Goal: Task Accomplishment & Management: Complete application form

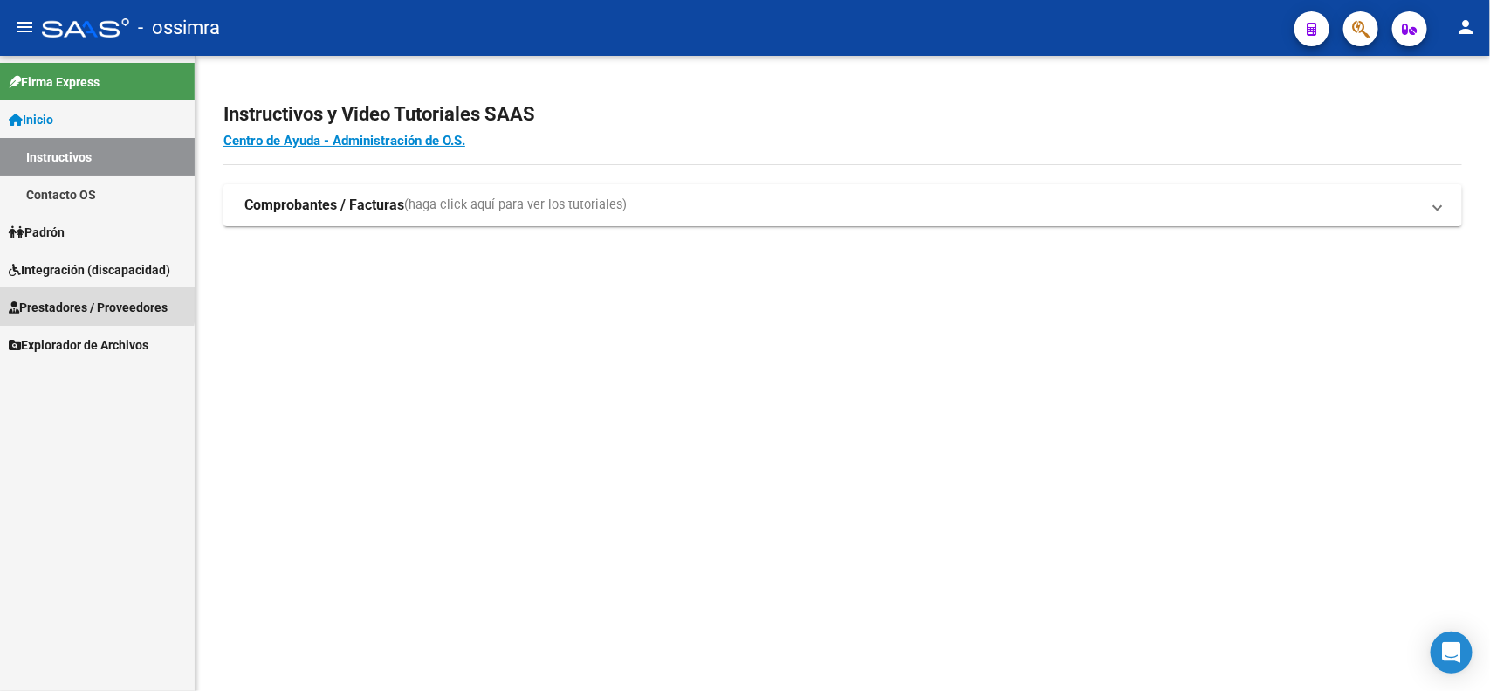
click at [63, 302] on span "Prestadores / Proveedores" at bounding box center [88, 307] width 159 height 19
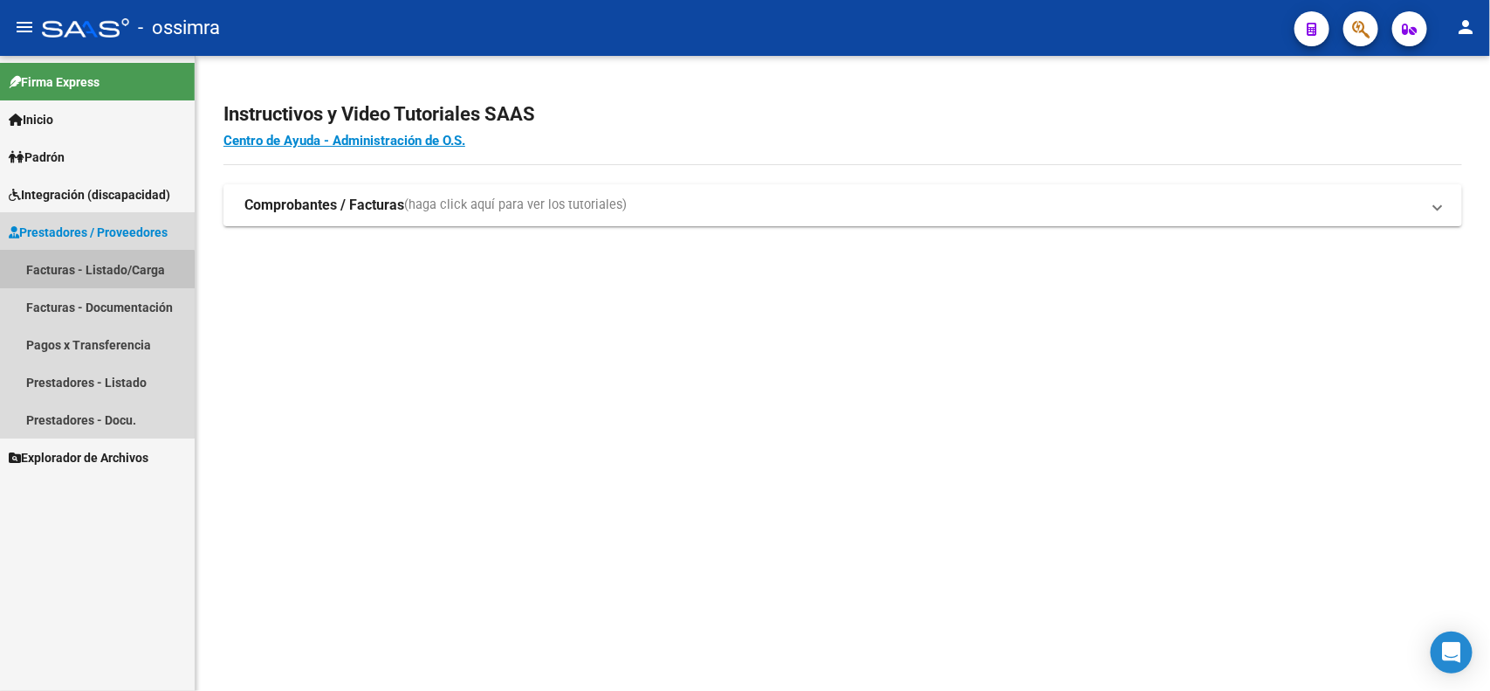
click at [84, 275] on link "Facturas - Listado/Carga" at bounding box center [97, 270] width 195 height 38
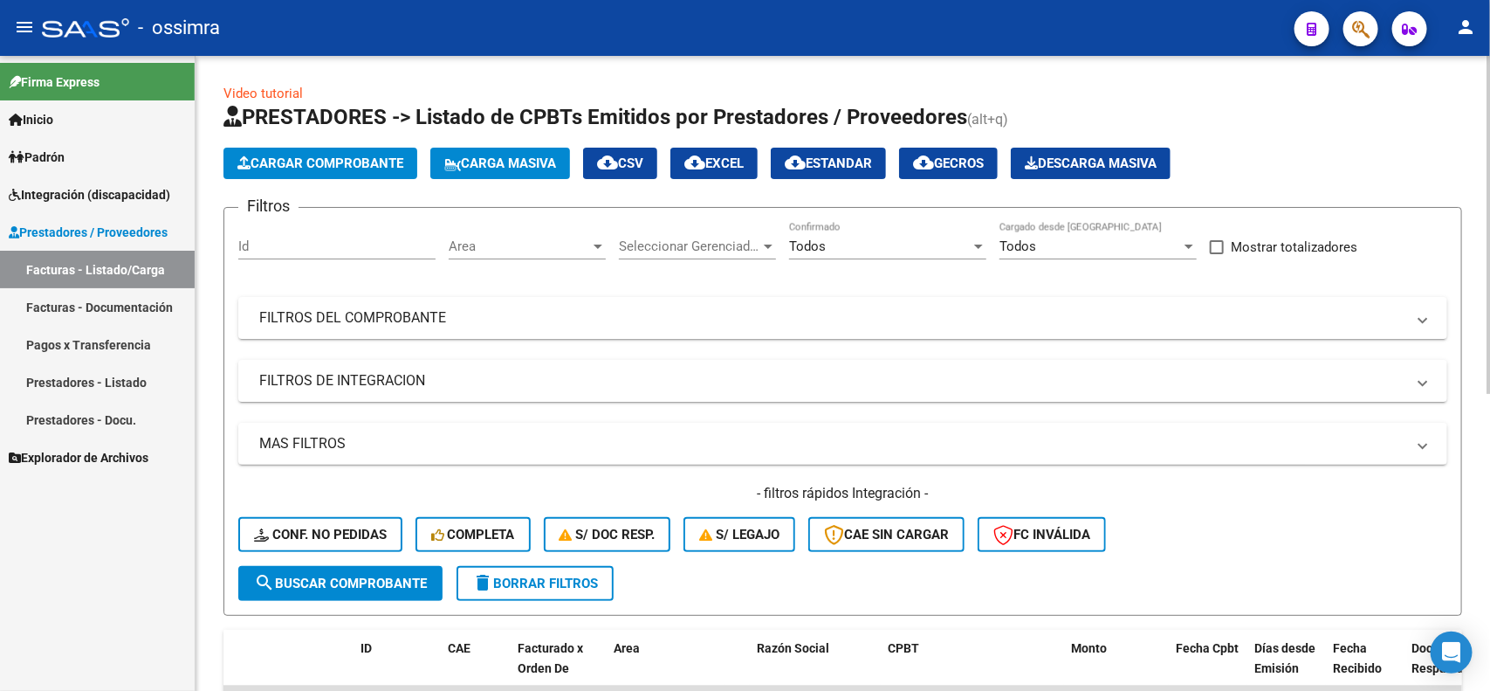
click at [573, 400] on div "Filtros Id Area Area Seleccionar Gerenciador Seleccionar Gerenciador Todos Conf…" at bounding box center [842, 394] width 1209 height 344
click at [568, 385] on mat-panel-title "FILTROS DE INTEGRACION" at bounding box center [832, 380] width 1146 height 19
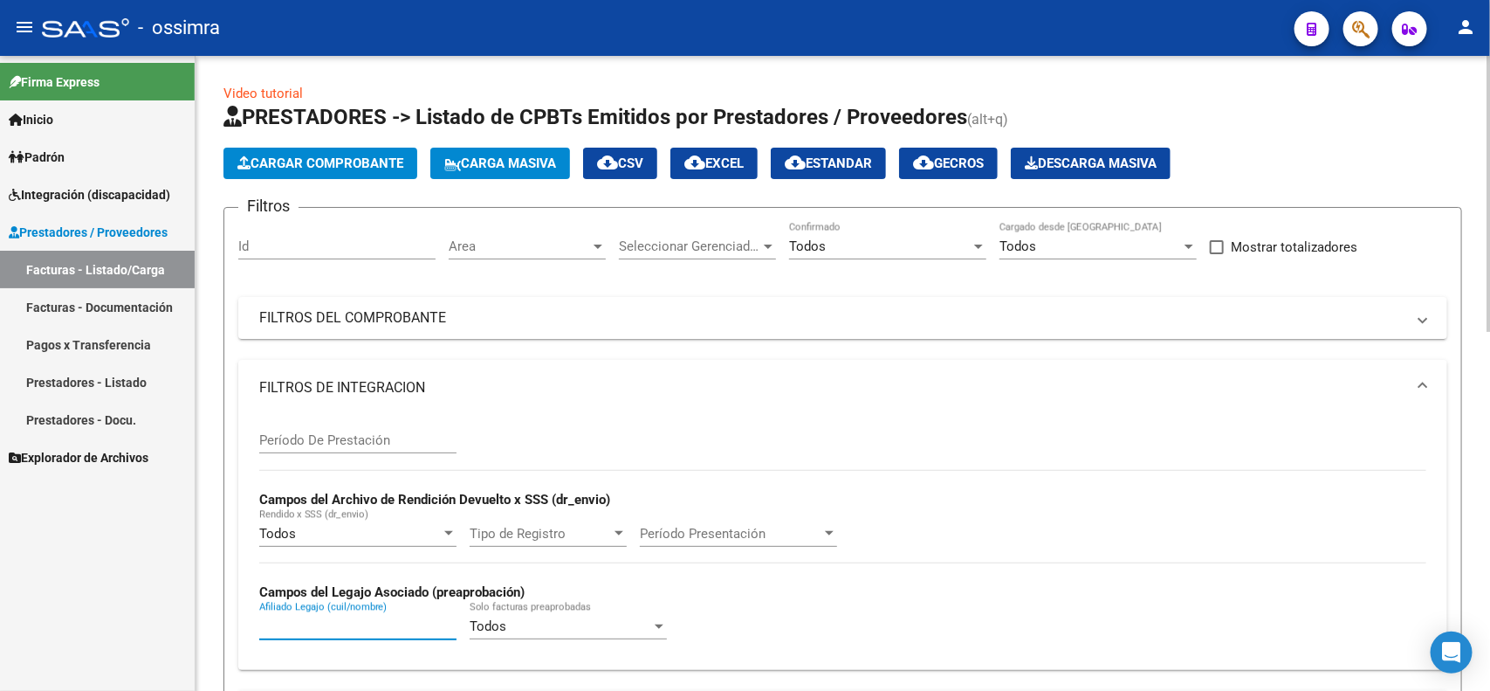
click at [337, 620] on input "Afiliado Legajo (cuil/nombre)" at bounding box center [357, 626] width 197 height 16
type input "[PERSON_NAME]"
click at [1482, 659] on div "Video tutorial PRESTADORES -> Listado de CPBTs Emitidos por Prestadores / Prove…" at bounding box center [843, 692] width 1295 height 1273
click at [1151, 502] on div "Período De Prestación Campos del Archivo de Rendición Devuelto x SSS (dr_envio)…" at bounding box center [842, 536] width 1167 height 240
click at [1458, 588] on form "Filtros Id Area Area Seleccionar Gerenciador Seleccionar Gerenciador Todos Conf…" at bounding box center [843, 545] width 1239 height 677
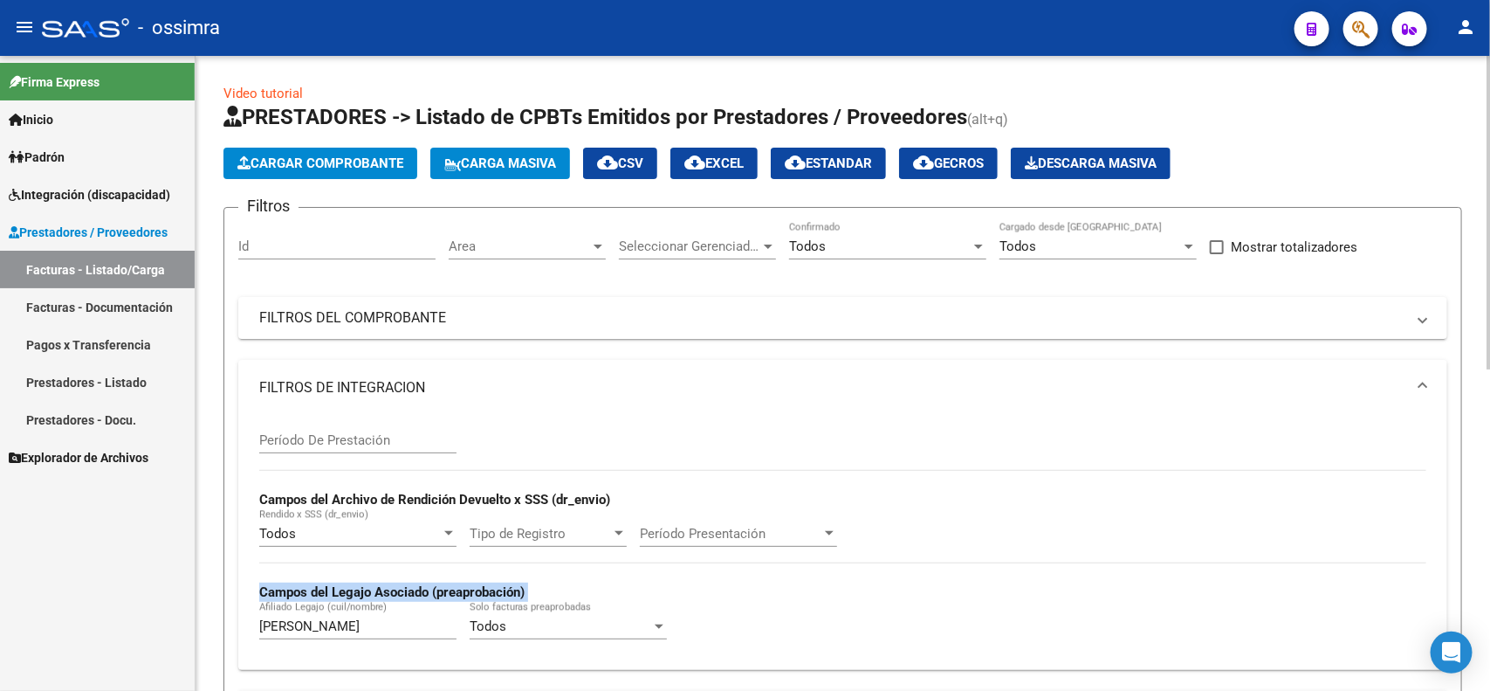
click at [1458, 588] on form "Filtros Id Area Area Seleccionar Gerenciador Seleccionar Gerenciador Todos Conf…" at bounding box center [843, 545] width 1239 height 677
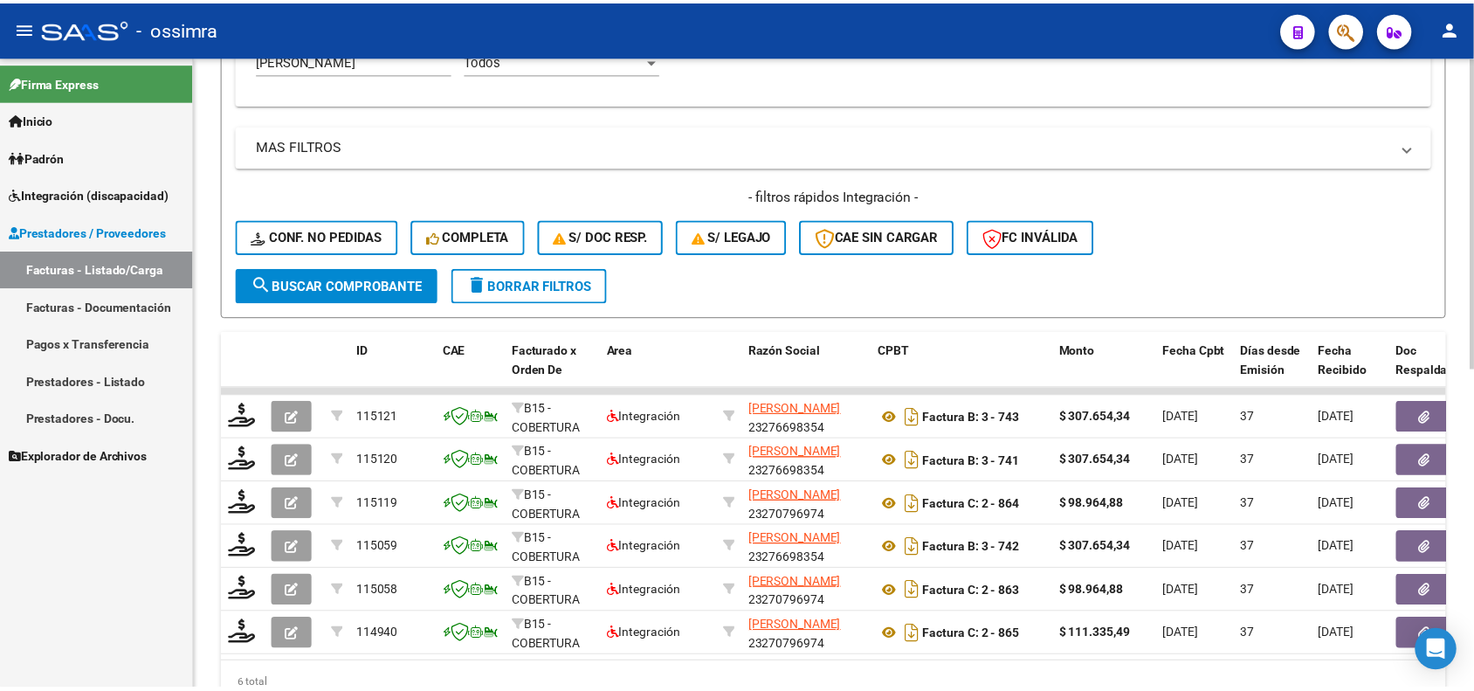
scroll to position [568, 0]
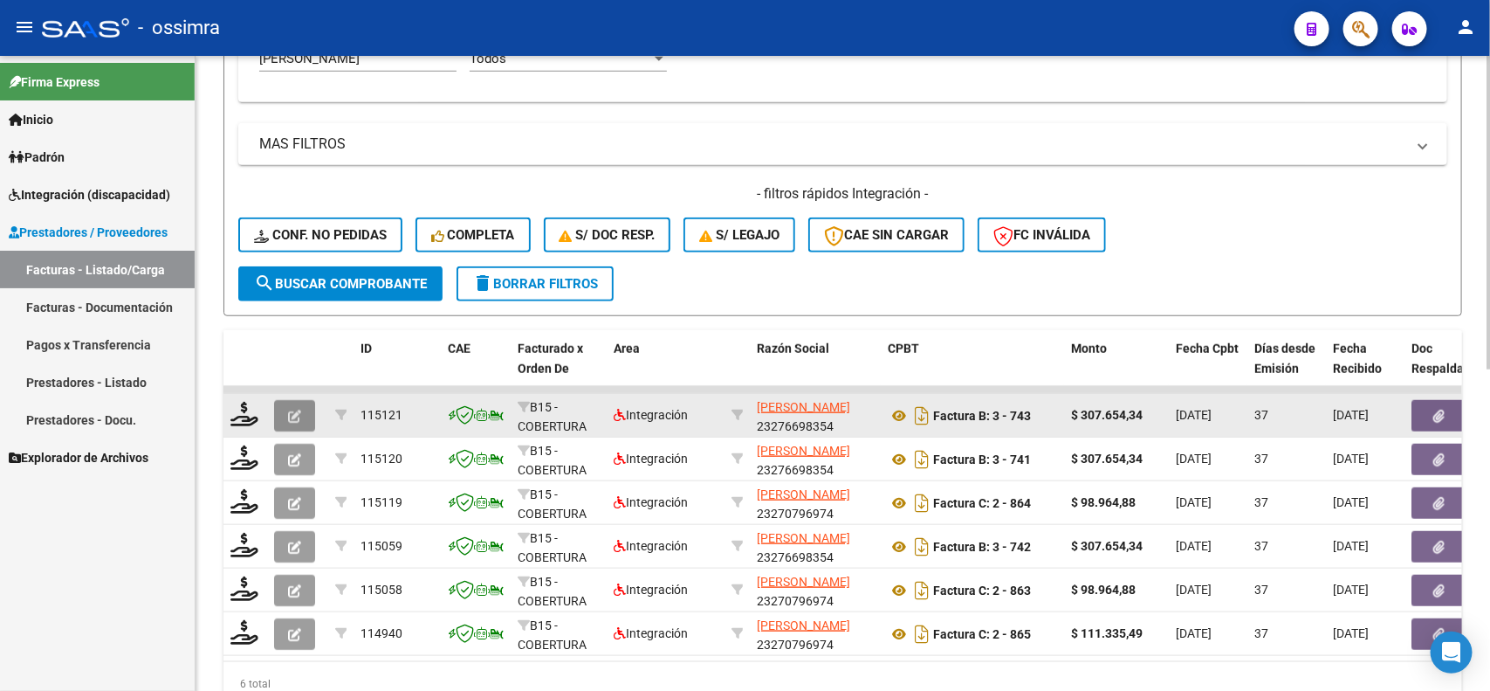
click at [301, 416] on button "button" at bounding box center [294, 415] width 41 height 31
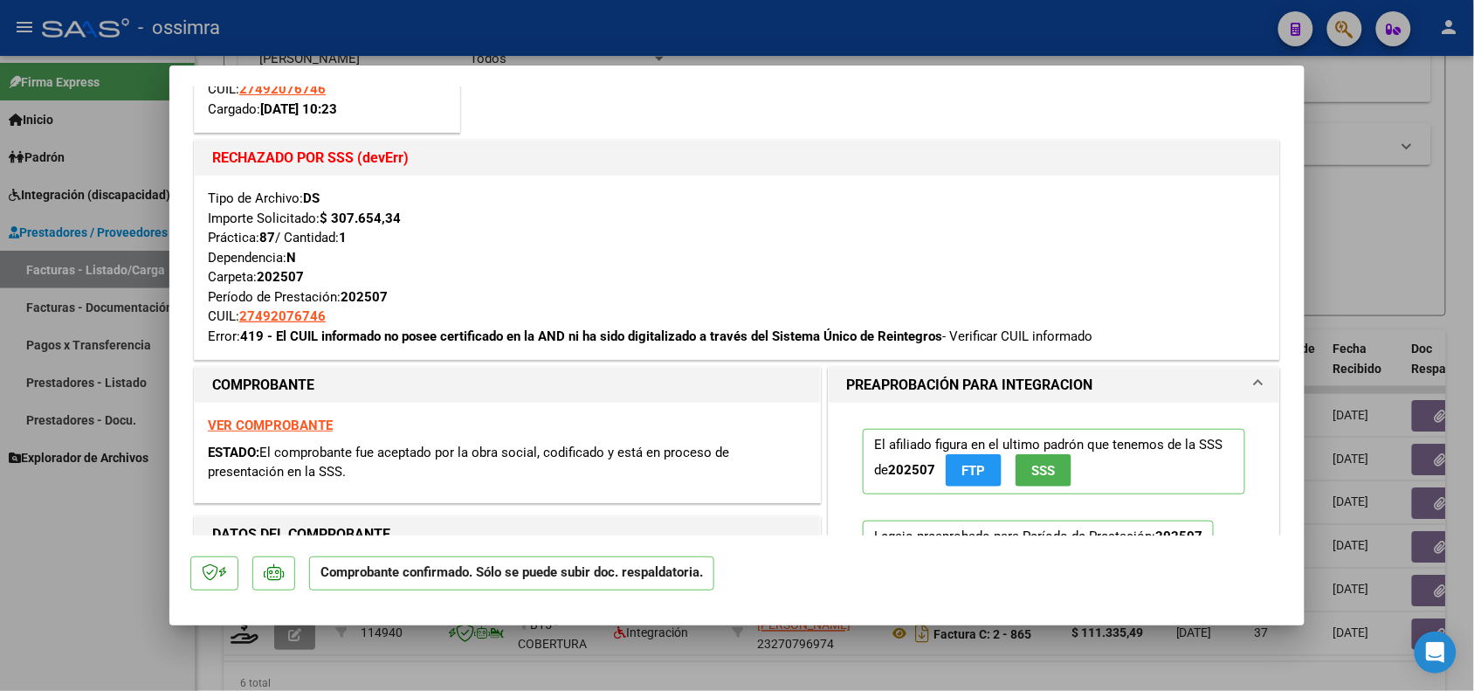
scroll to position [218, 0]
click at [140, 648] on div at bounding box center [737, 345] width 1474 height 691
type input "$ 0,00"
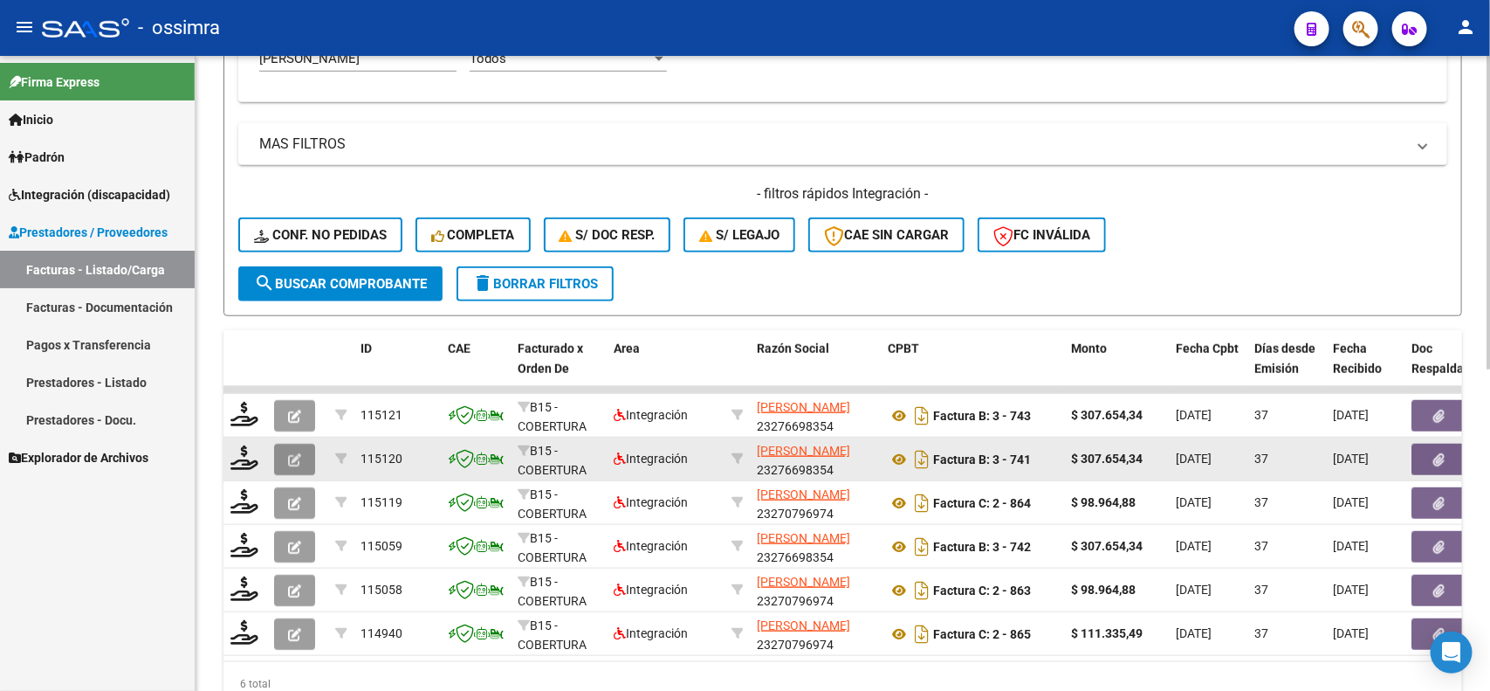
click at [294, 453] on icon "button" at bounding box center [294, 459] width 13 height 13
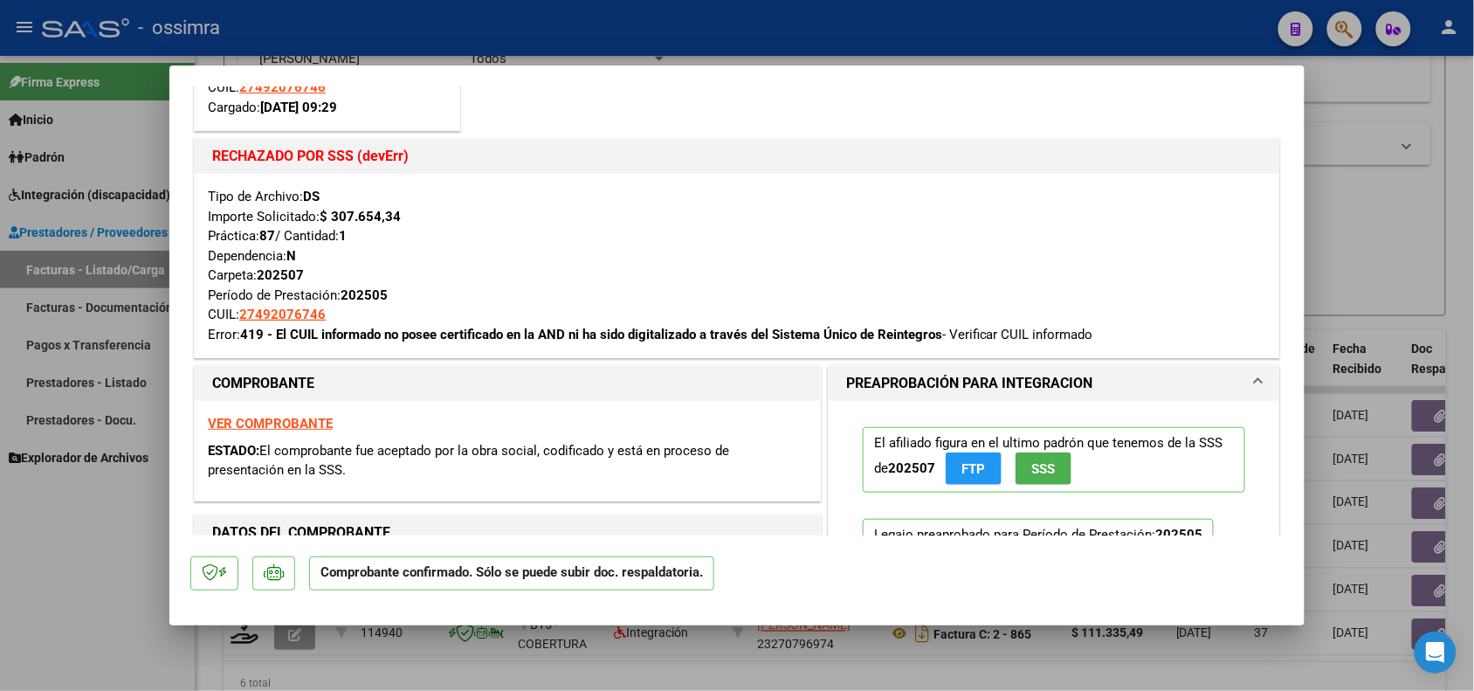
click at [86, 630] on div at bounding box center [737, 345] width 1474 height 691
type input "$ 0,00"
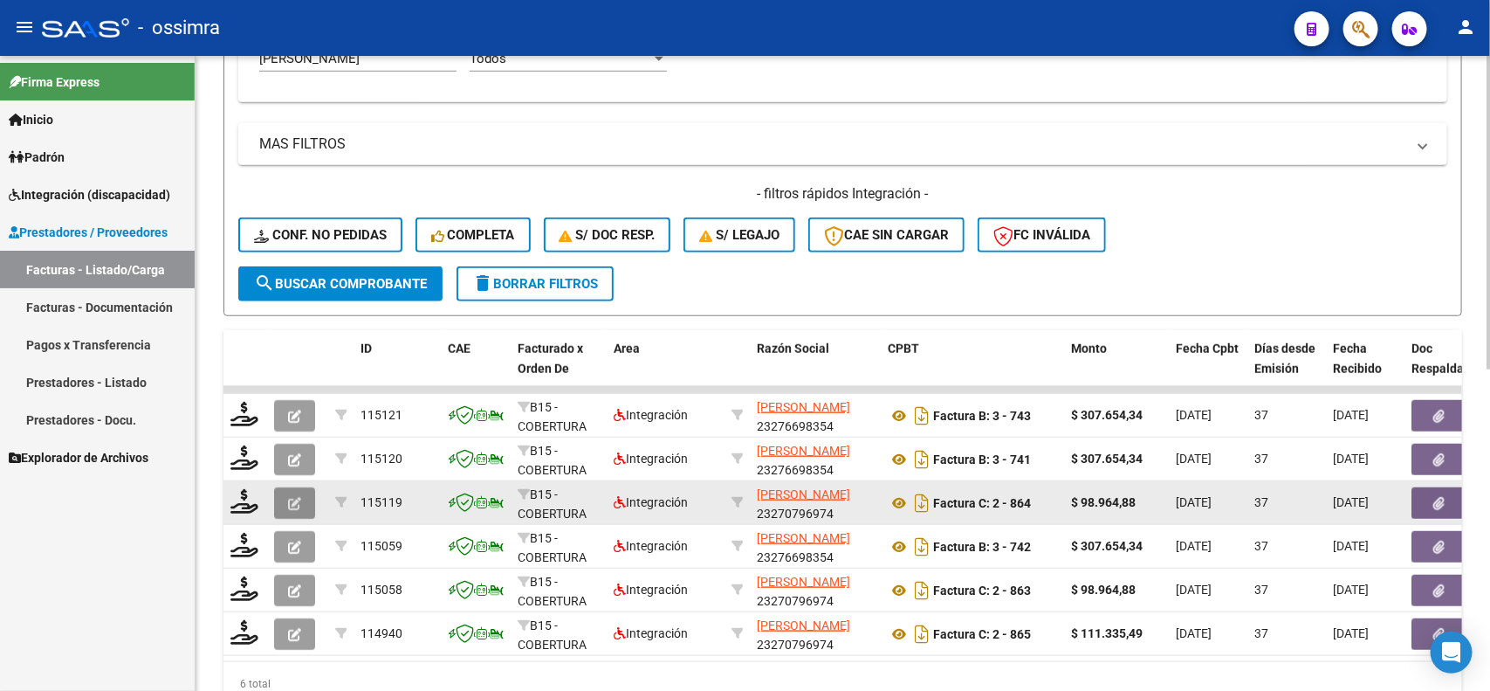
click at [290, 497] on icon "button" at bounding box center [294, 503] width 13 height 13
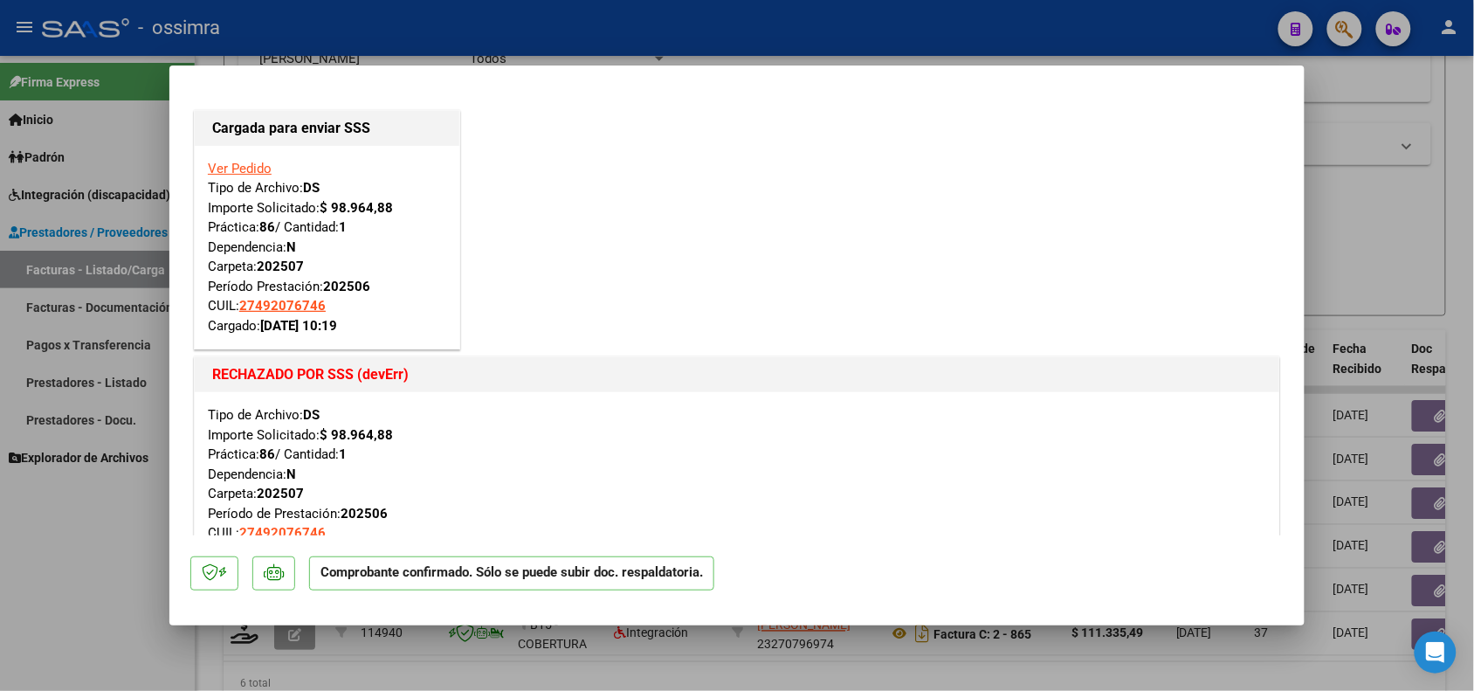
click at [1297, 535] on mat-dialog-container "Cargada para enviar SSS Ver Pedido Tipo de Archivo: DS Importe Solicitado: $ 98…" at bounding box center [736, 345] width 1135 height 560
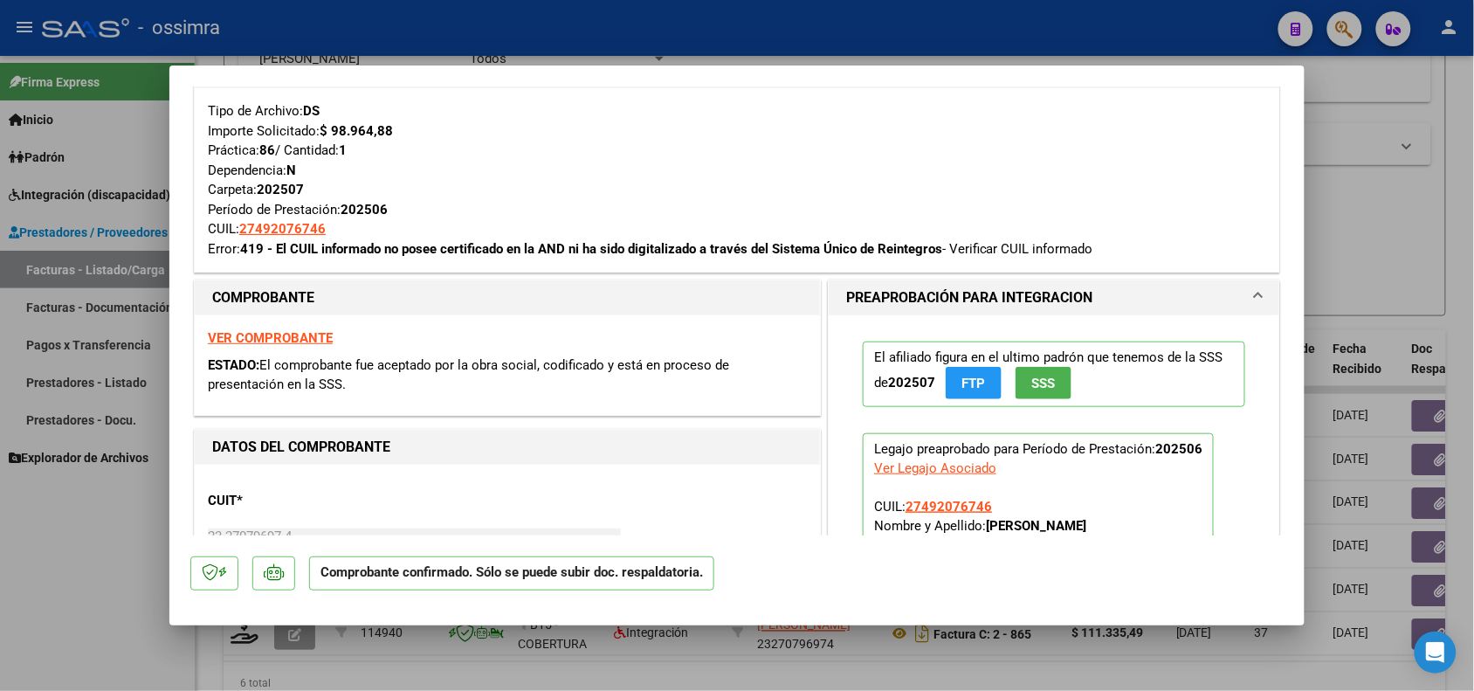
click at [1297, 531] on mat-dialog-container "Cargada para enviar SSS Ver Pedido Tipo de Archivo: DS Importe Solicitado: $ 98…" at bounding box center [736, 345] width 1135 height 560
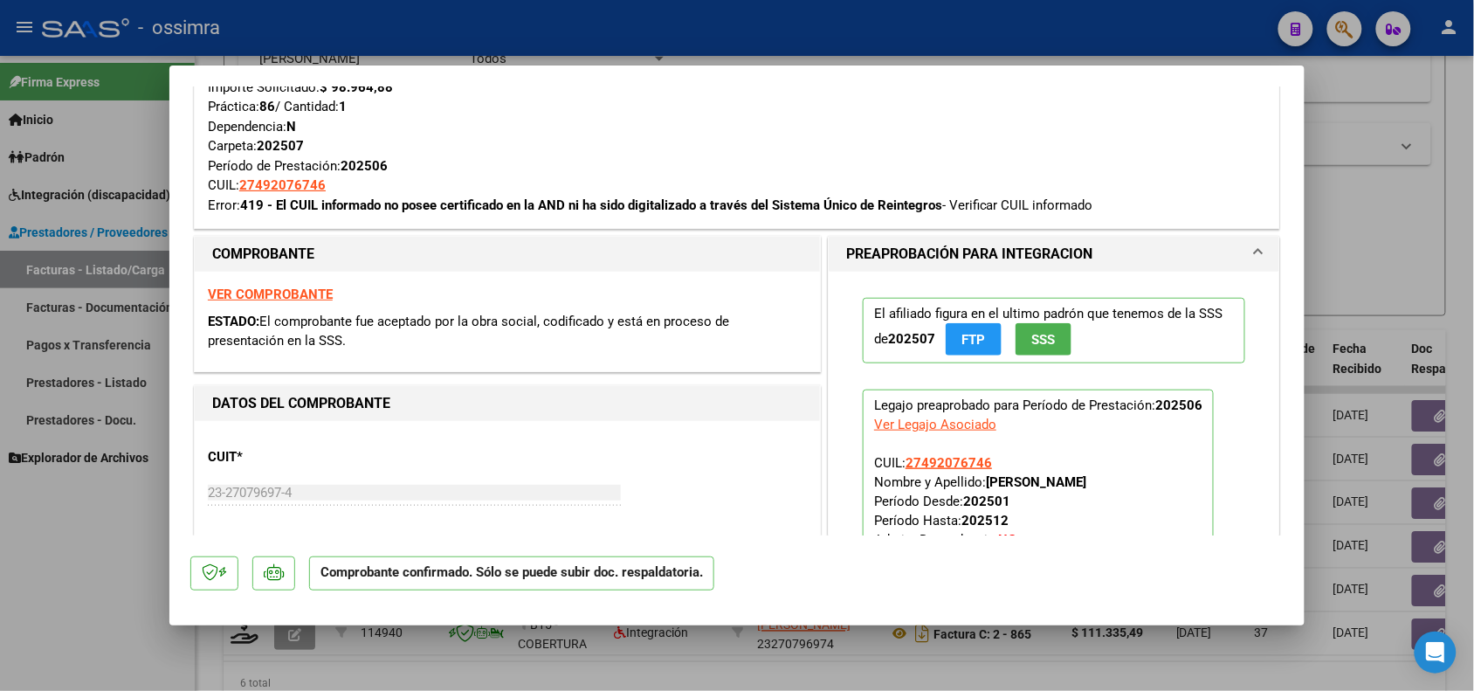
scroll to position [367, 0]
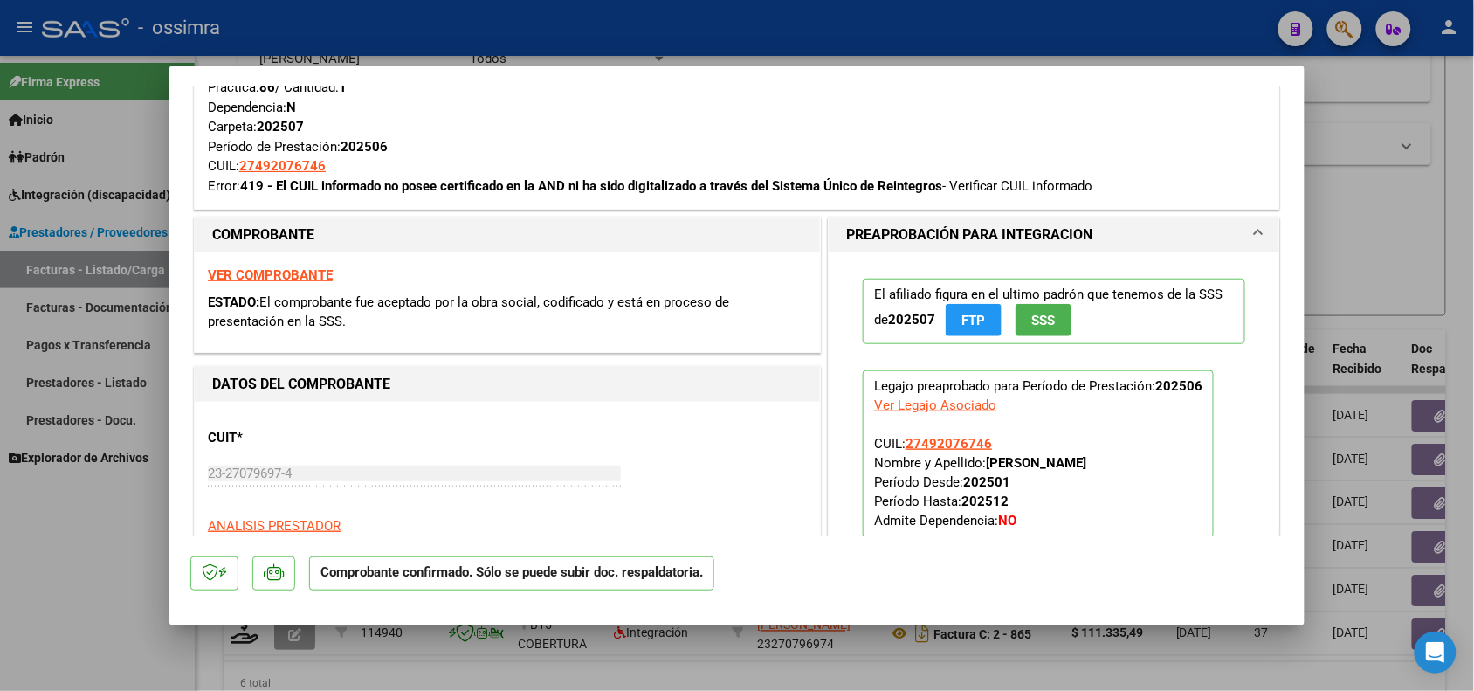
click at [107, 625] on div at bounding box center [737, 345] width 1474 height 691
type input "$ 0,00"
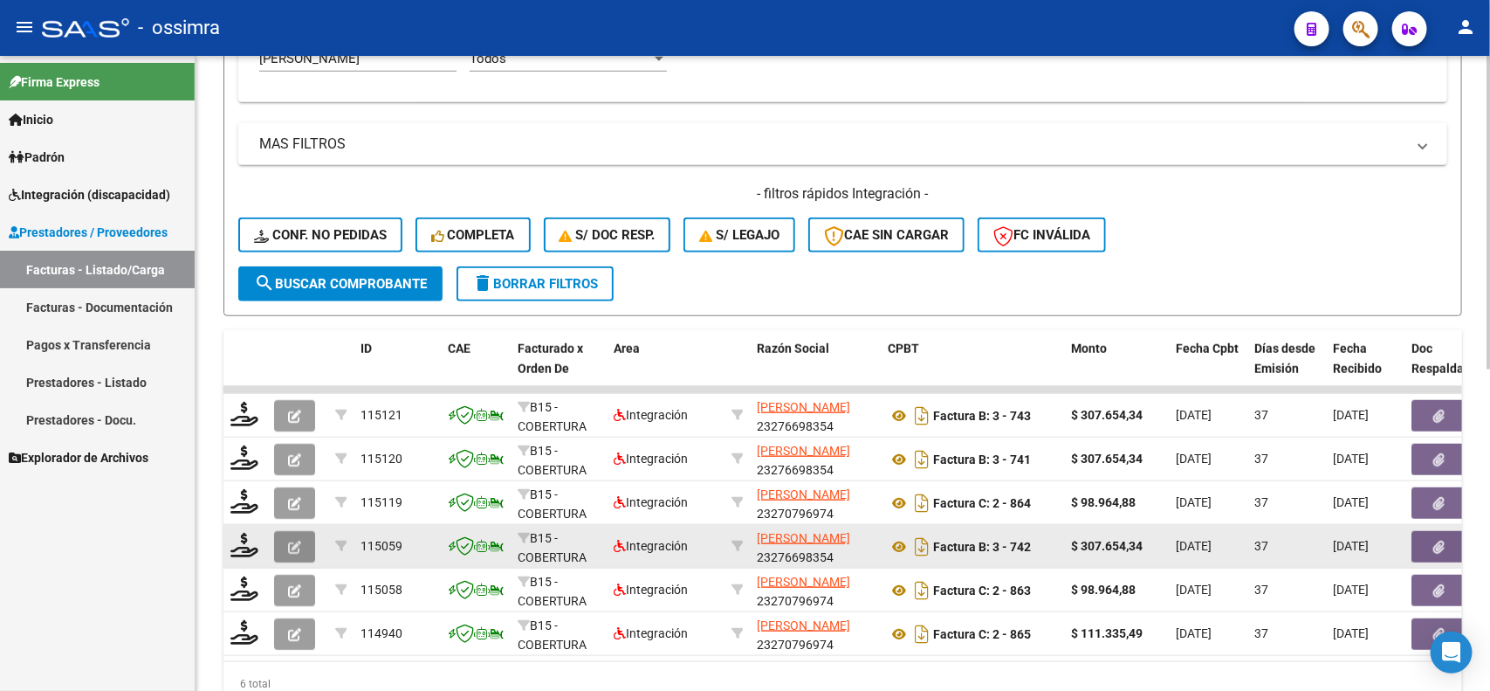
click at [286, 531] on button "button" at bounding box center [294, 546] width 41 height 31
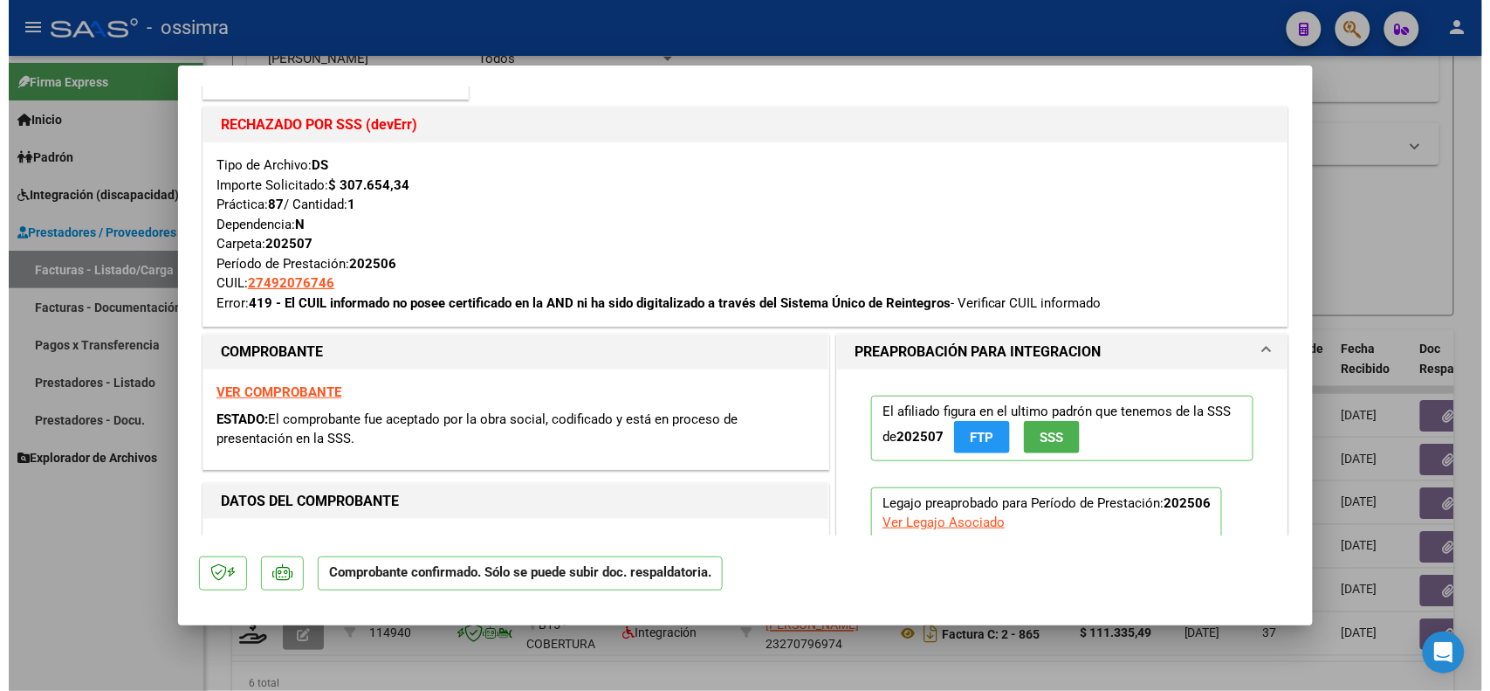
scroll to position [262, 0]
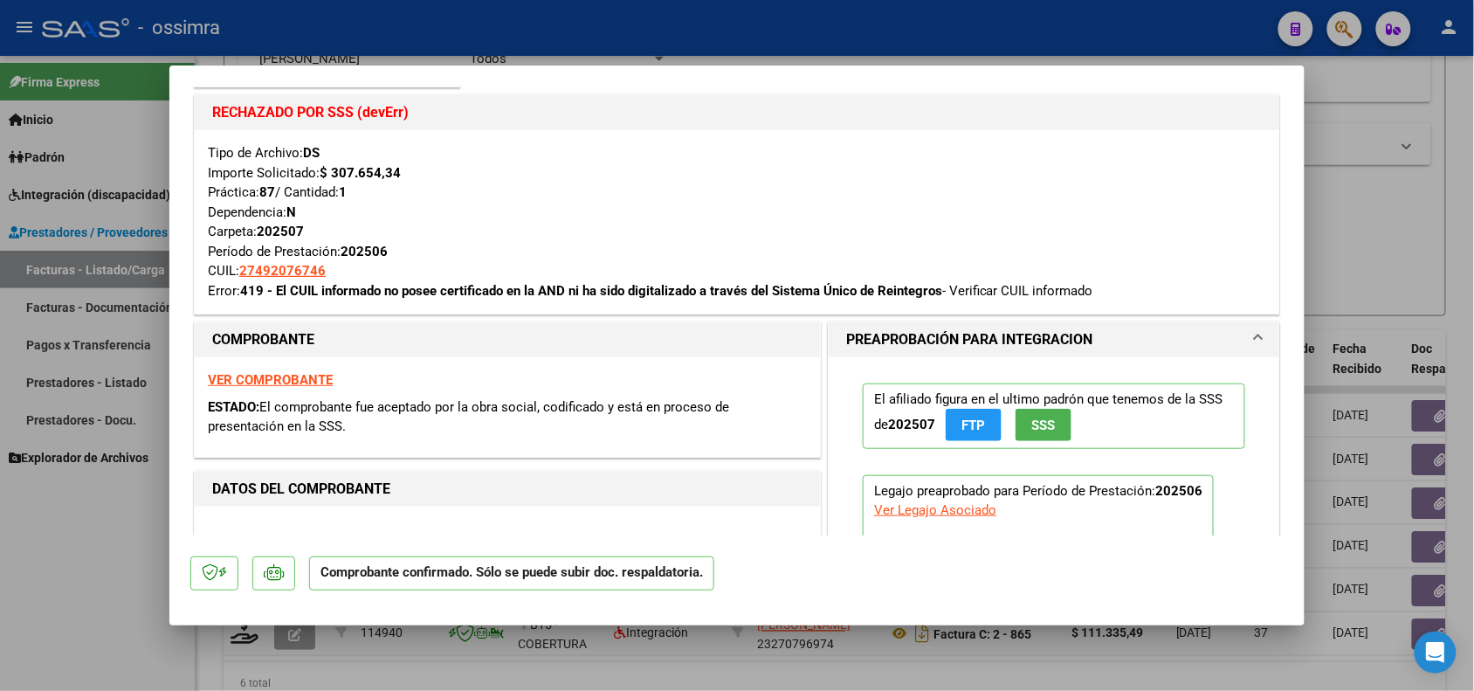
click at [97, 620] on div at bounding box center [737, 345] width 1474 height 691
type input "$ 0,00"
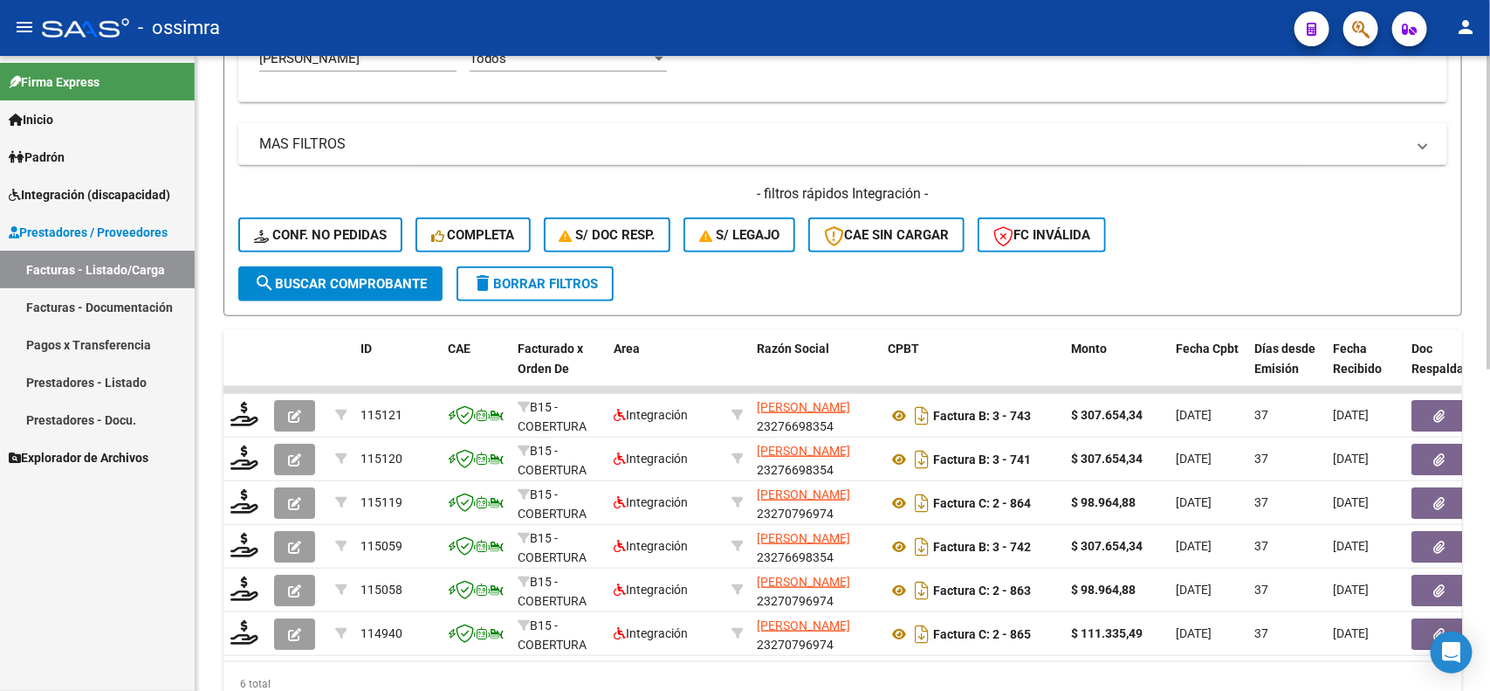
click at [1463, 563] on div "Video tutorial PRESTADORES -> Listado de CPBTs Emitidos por Prestadores / Prove…" at bounding box center [843, 124] width 1295 height 1273
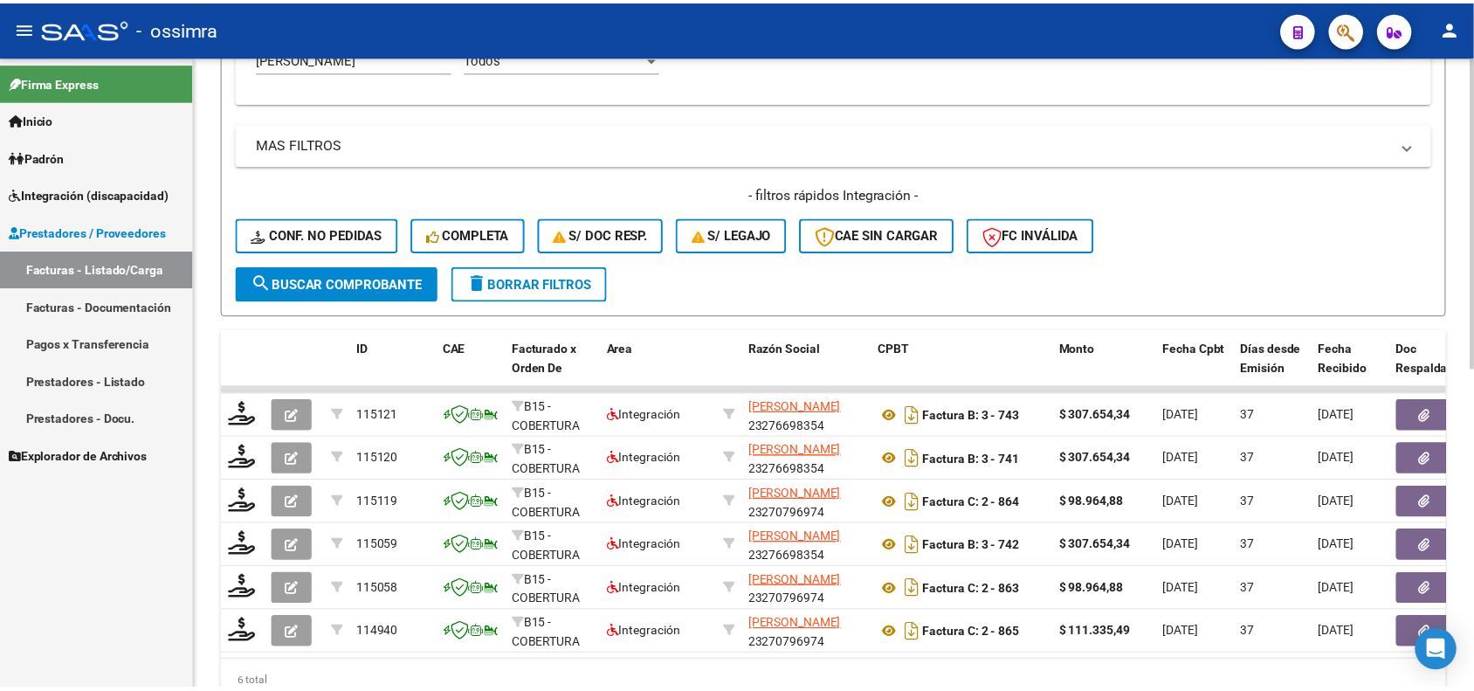
scroll to position [651, 0]
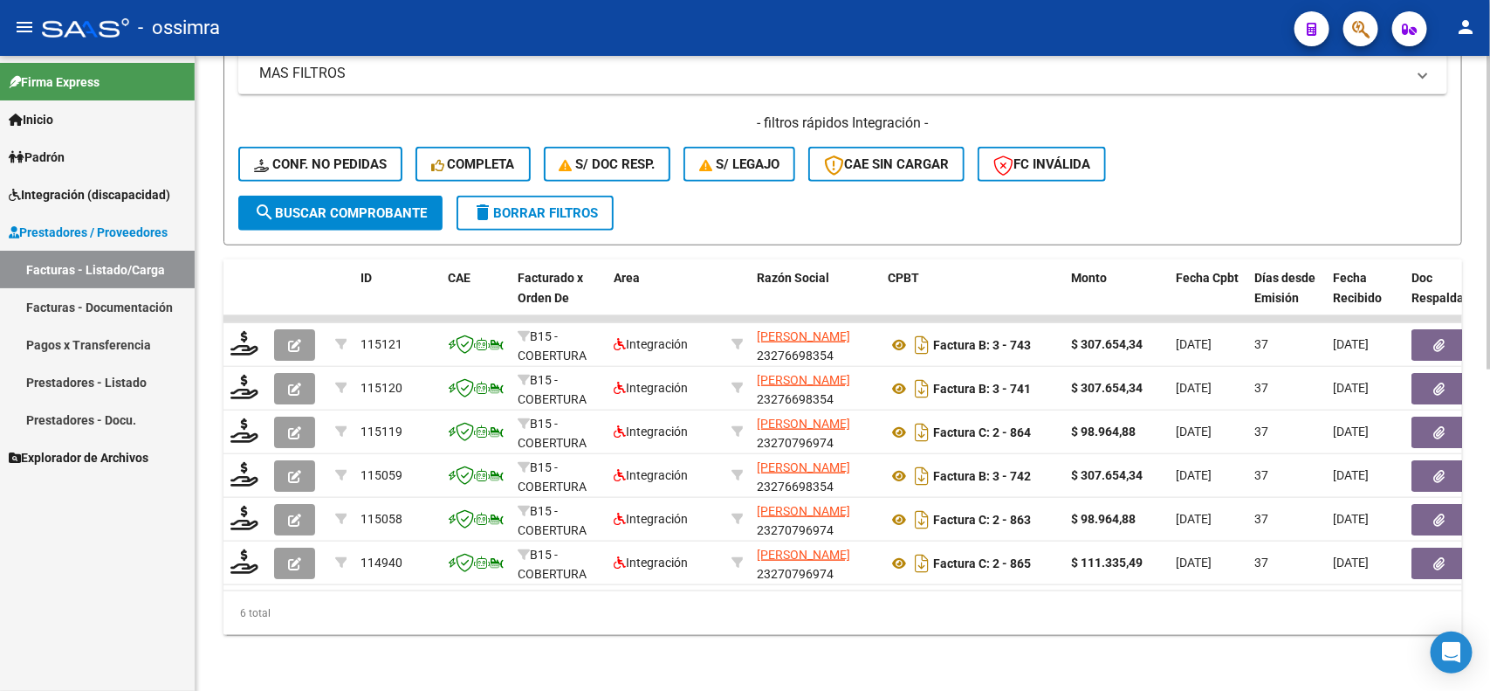
click at [1487, 666] on div at bounding box center [1489, 373] width 4 height 635
click at [1487, 666] on div at bounding box center [1489, 533] width 4 height 313
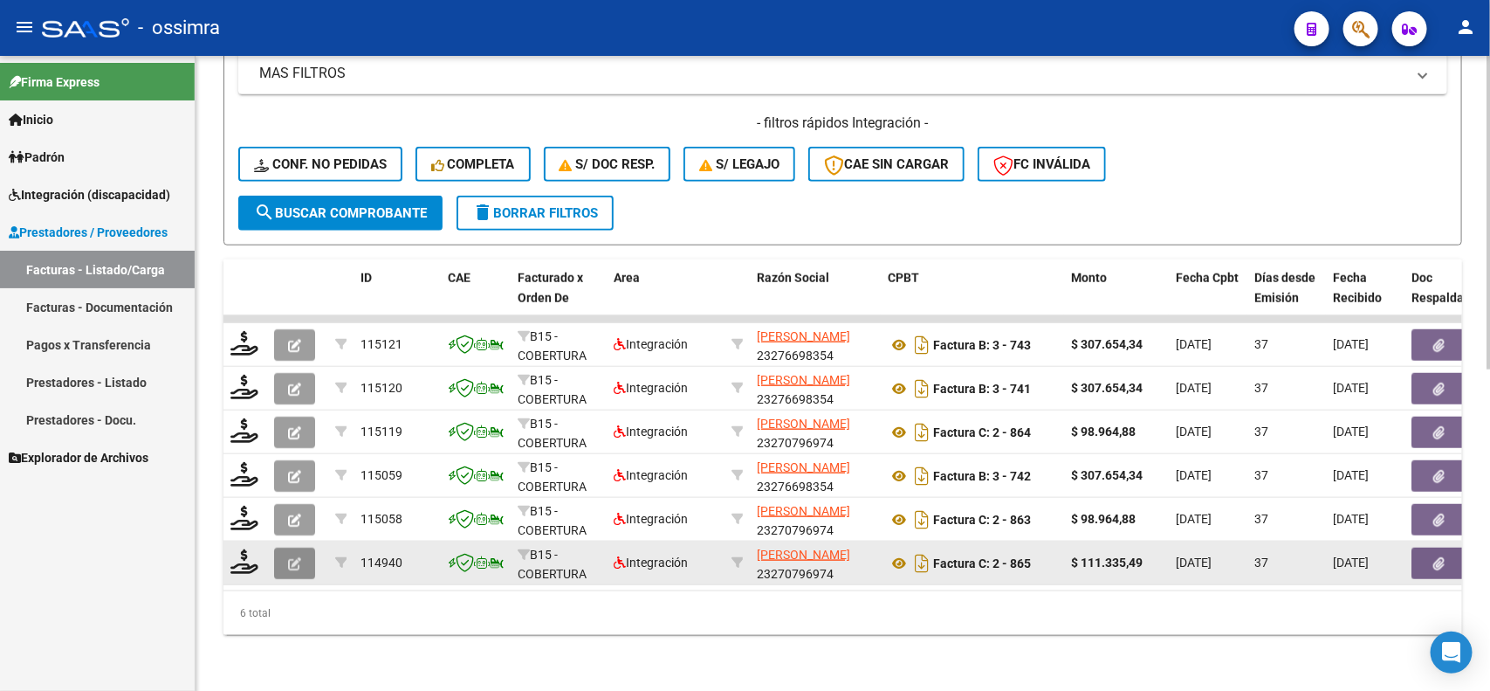
click at [288, 557] on icon "button" at bounding box center [294, 563] width 13 height 13
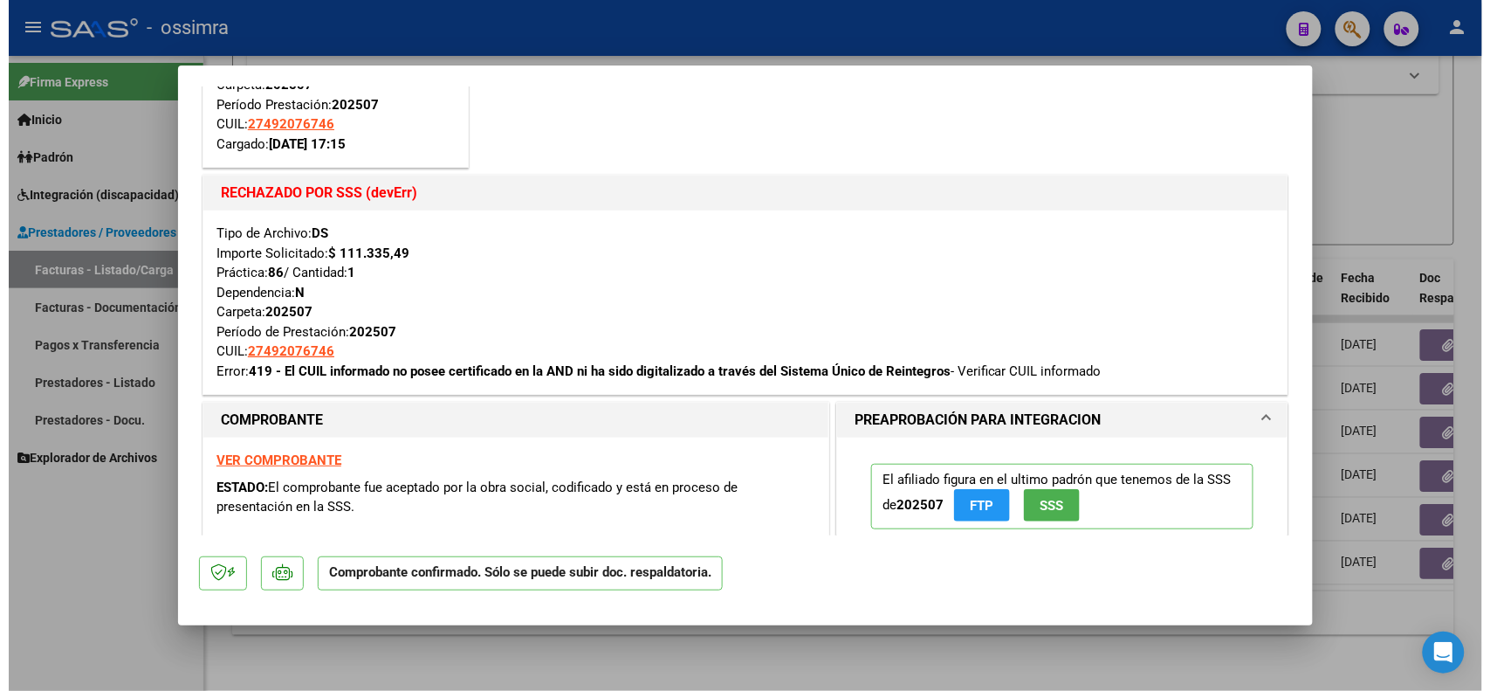
scroll to position [218, 0]
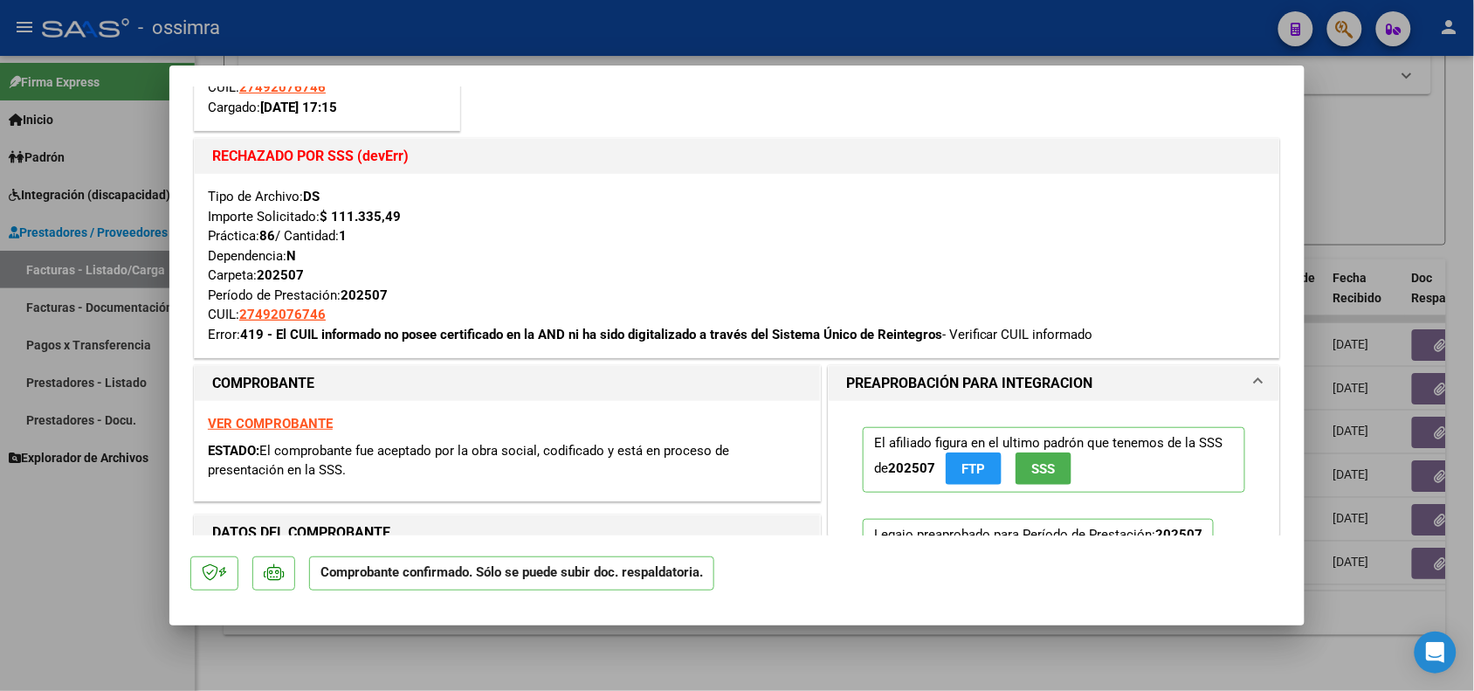
click at [116, 522] on div at bounding box center [737, 345] width 1474 height 691
type input "$ 0,00"
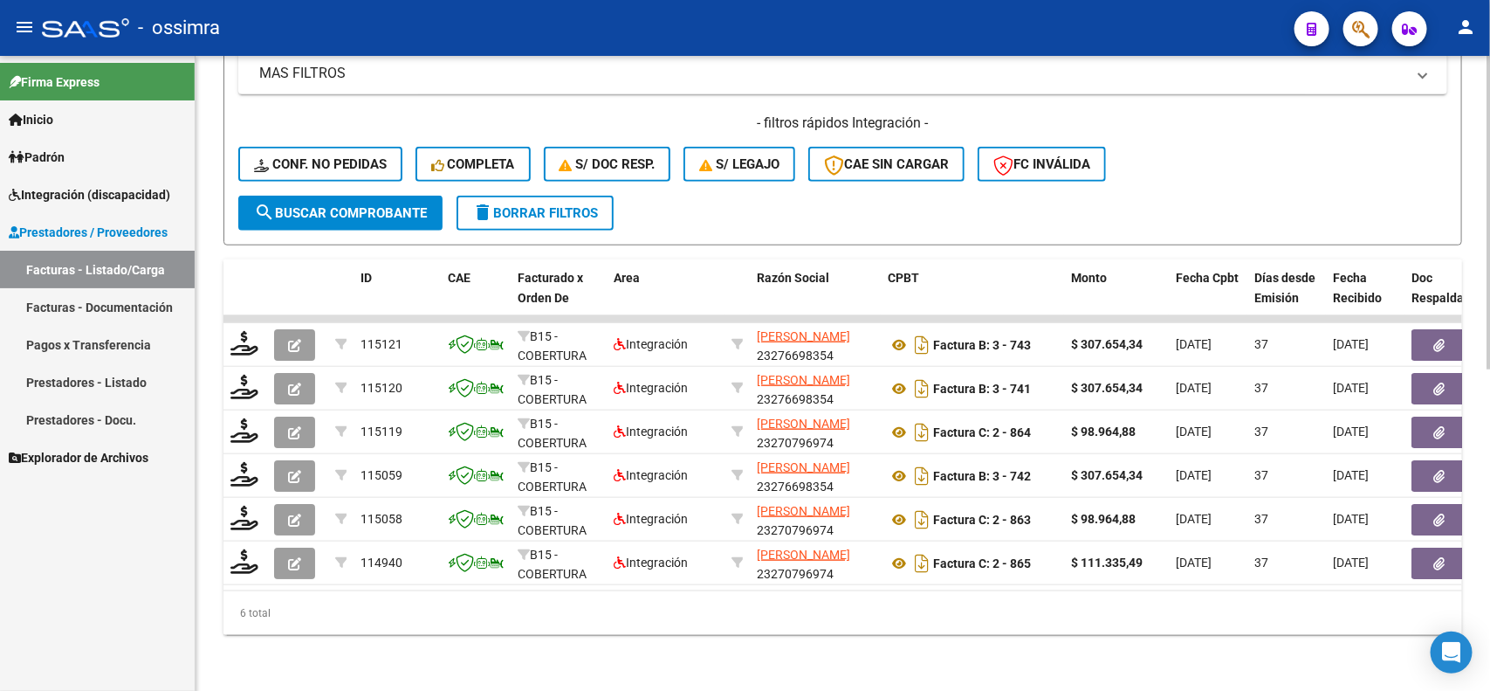
scroll to position [16, 0]
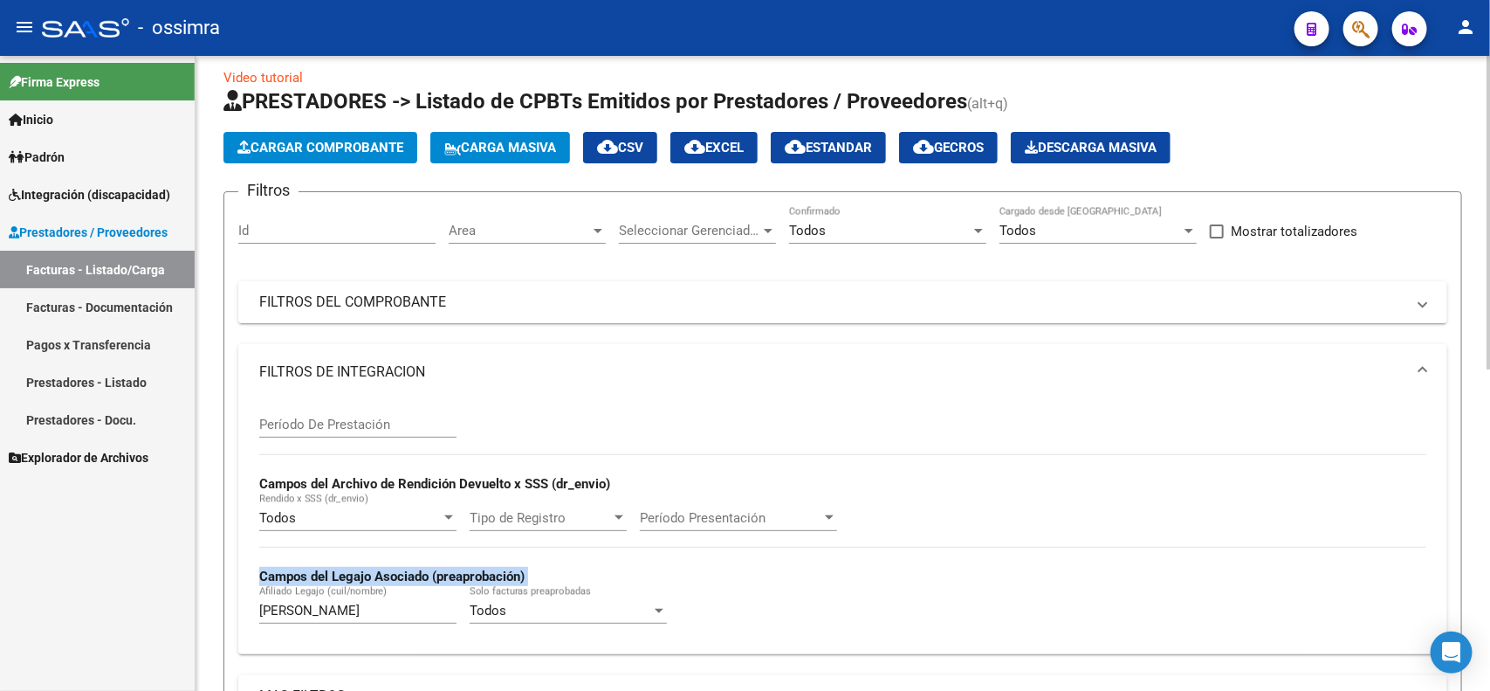
click at [1489, 79] on div at bounding box center [1489, 373] width 4 height 635
click at [1489, 79] on div at bounding box center [1489, 220] width 4 height 313
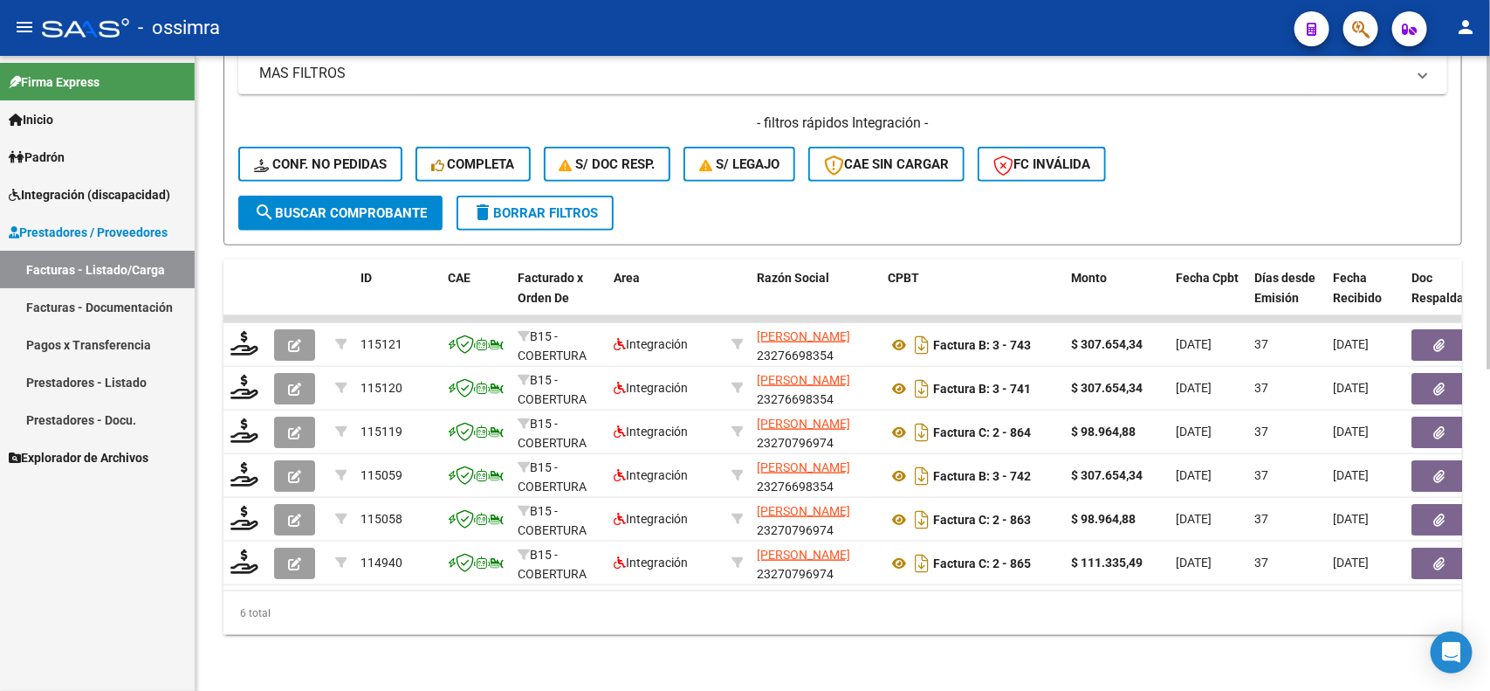
click at [1490, 596] on div at bounding box center [1489, 373] width 4 height 635
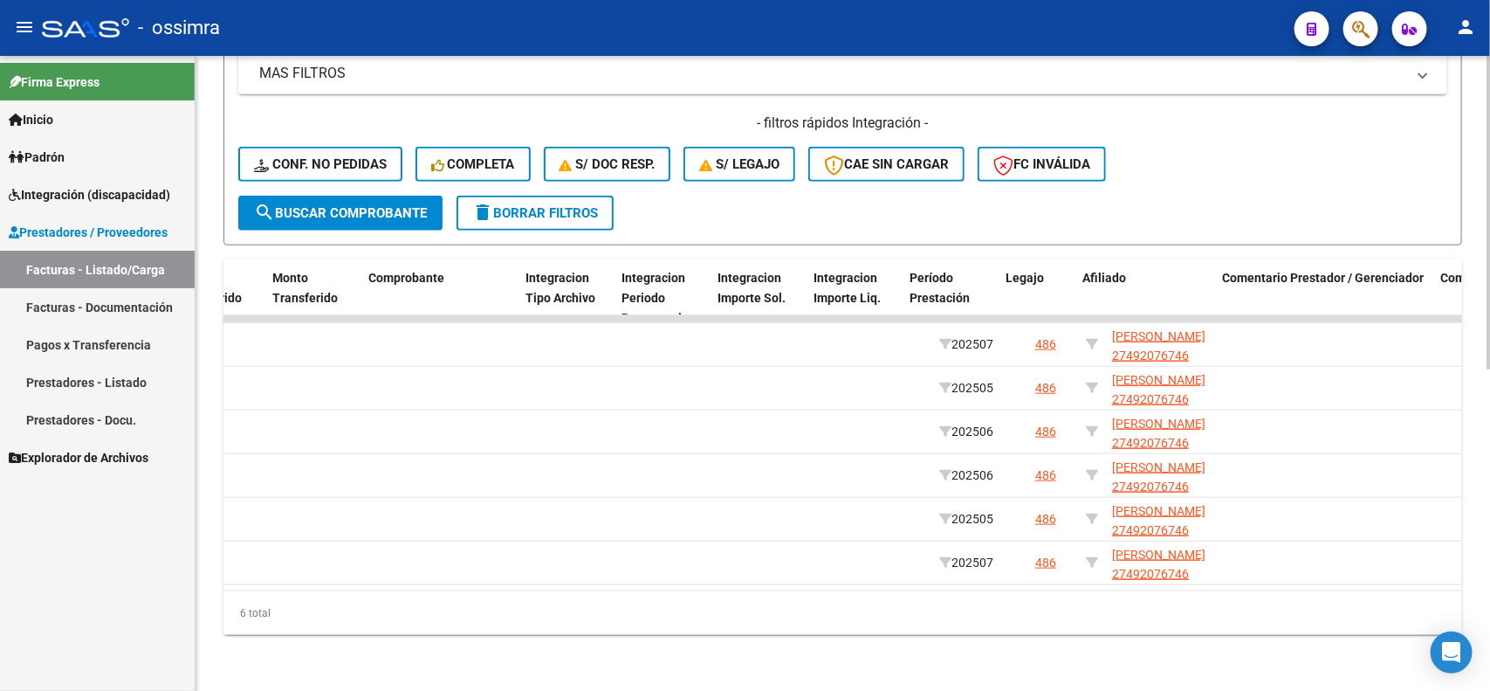
scroll to position [0, 1834]
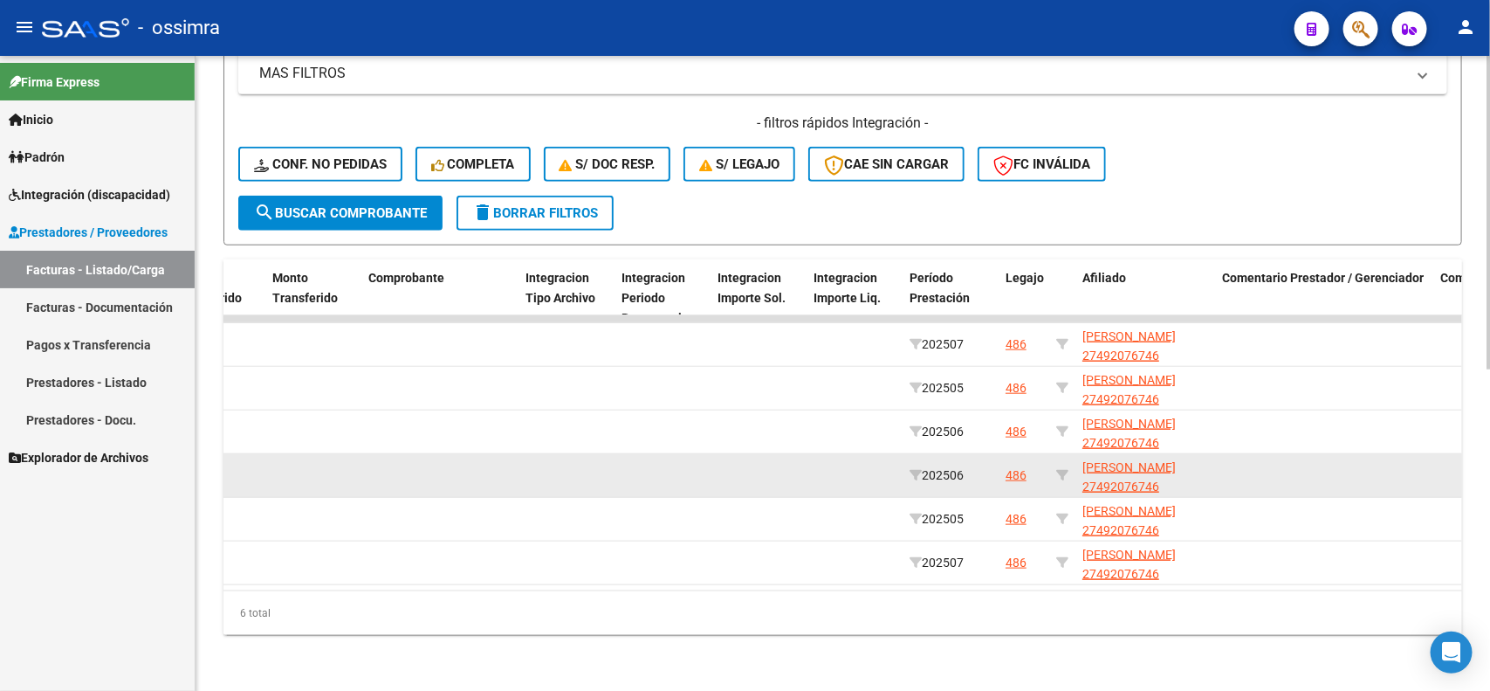
click at [748, 470] on datatable-body-cell at bounding box center [759, 475] width 96 height 43
